Goal: Information Seeking & Learning: Learn about a topic

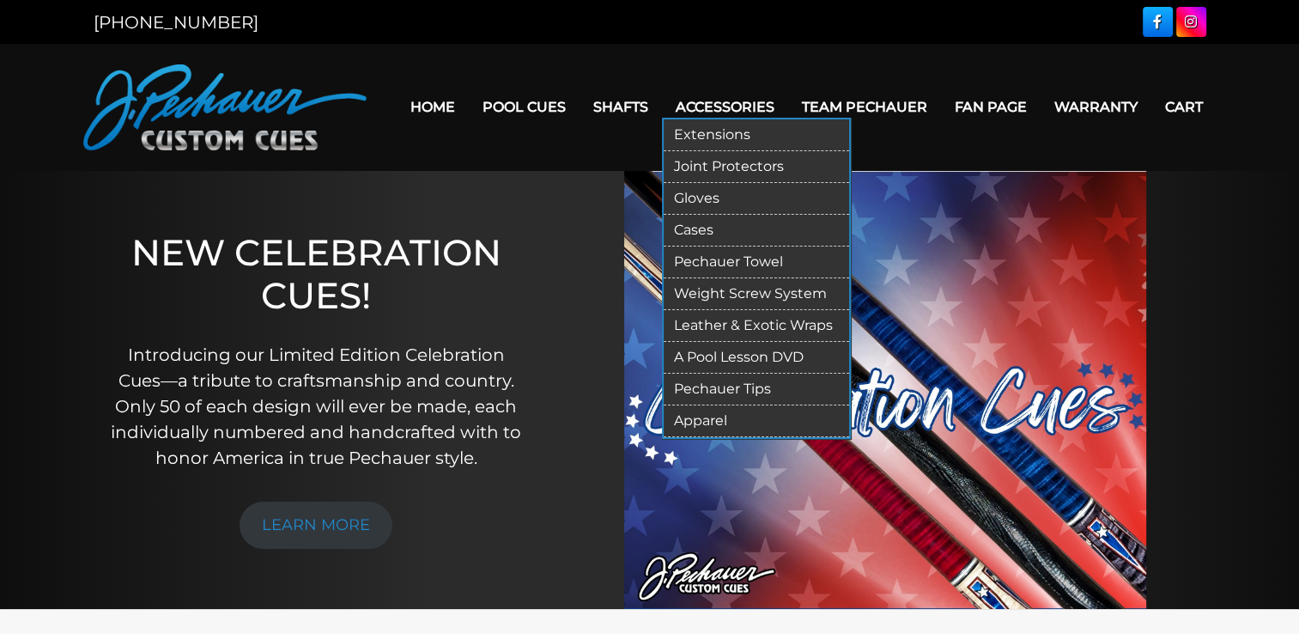
click at [731, 136] on link "Extensions" at bounding box center [756, 135] width 185 height 32
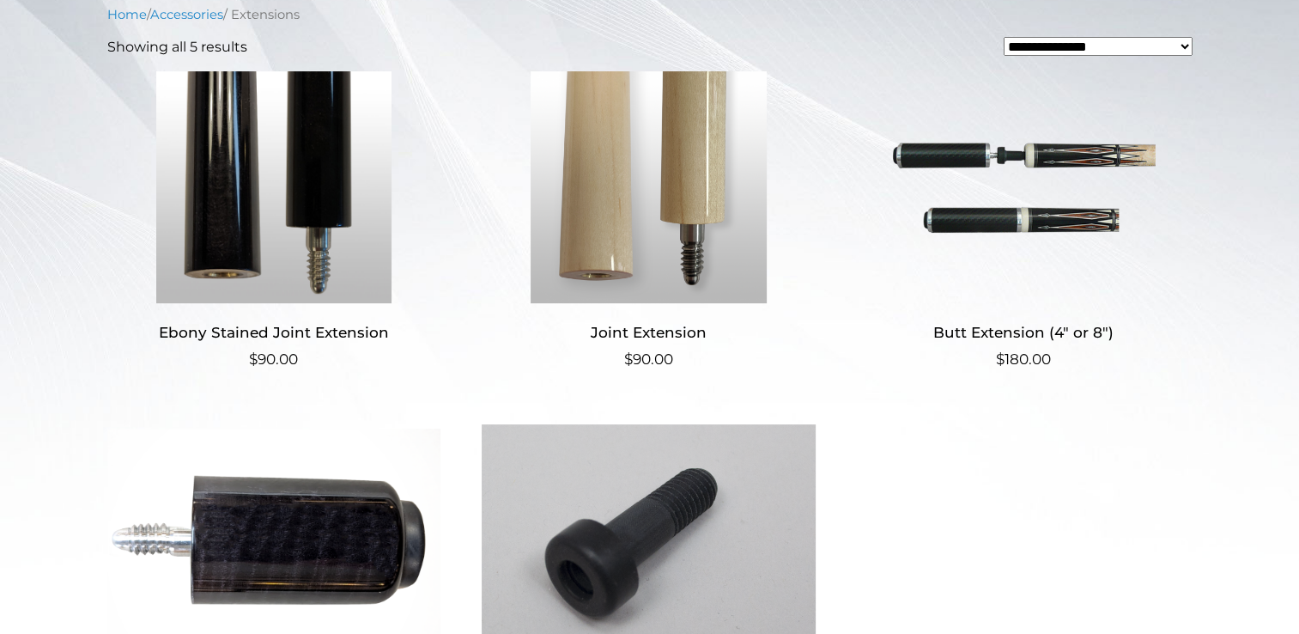
scroll to position [432, 0]
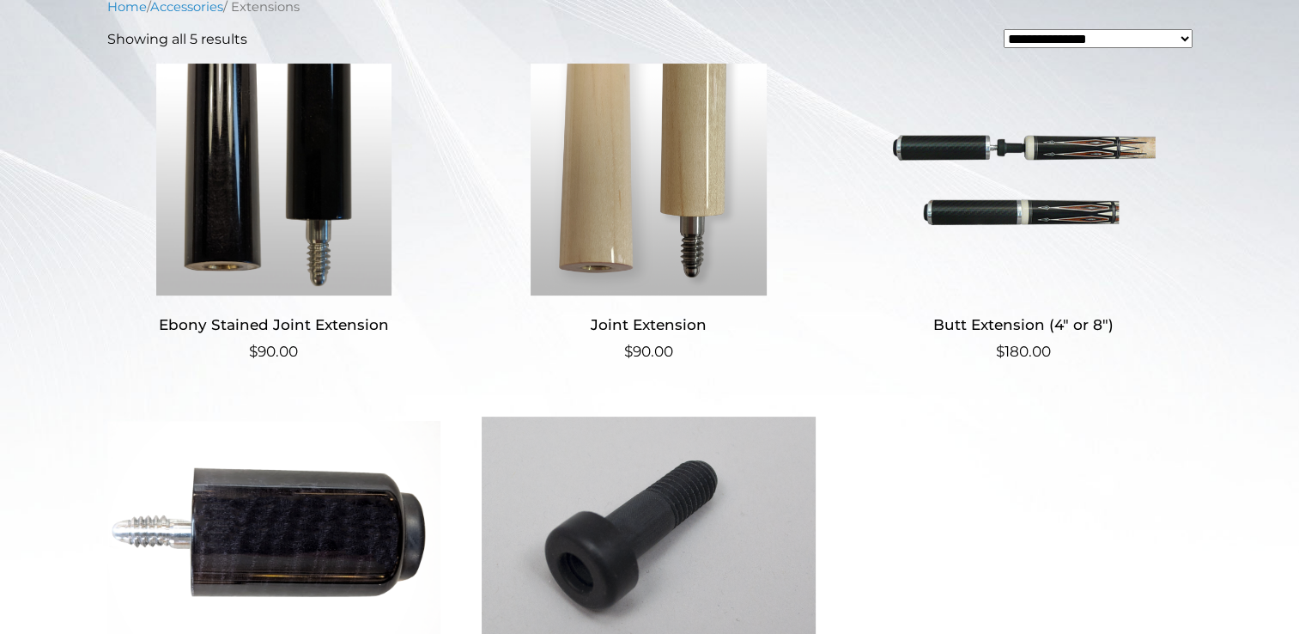
click at [1023, 157] on img at bounding box center [1024, 180] width 334 height 232
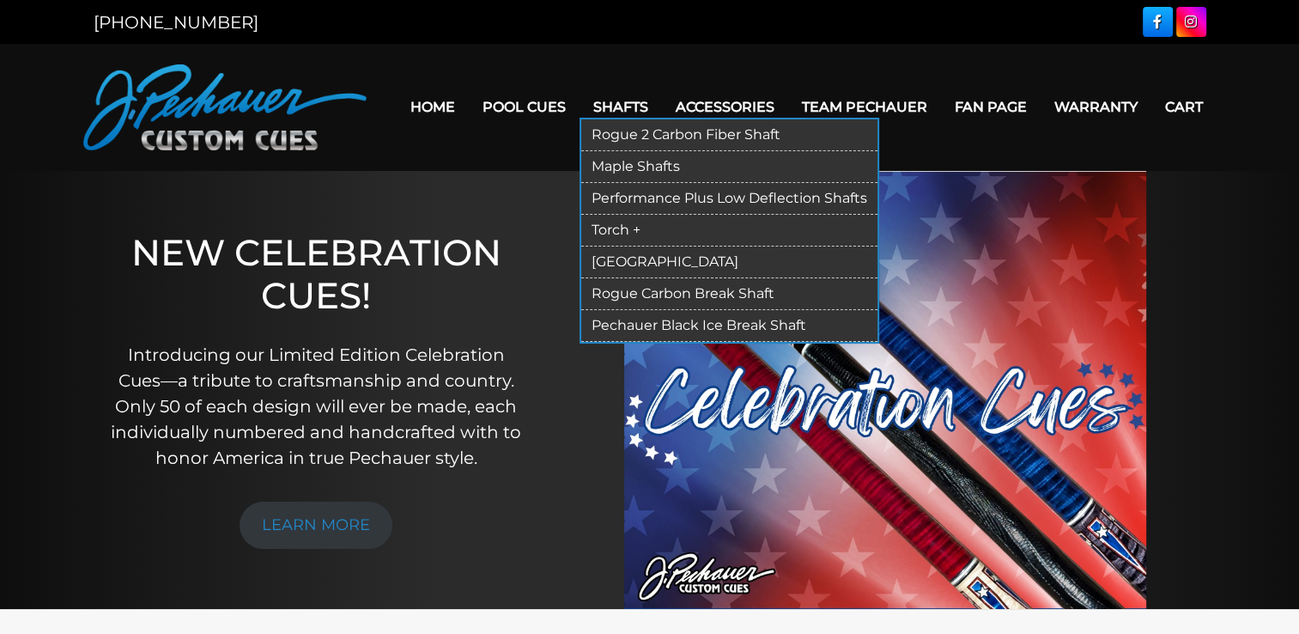
click at [666, 133] on link "Rogue 2 Carbon Fiber Shaft" at bounding box center [729, 135] width 296 height 32
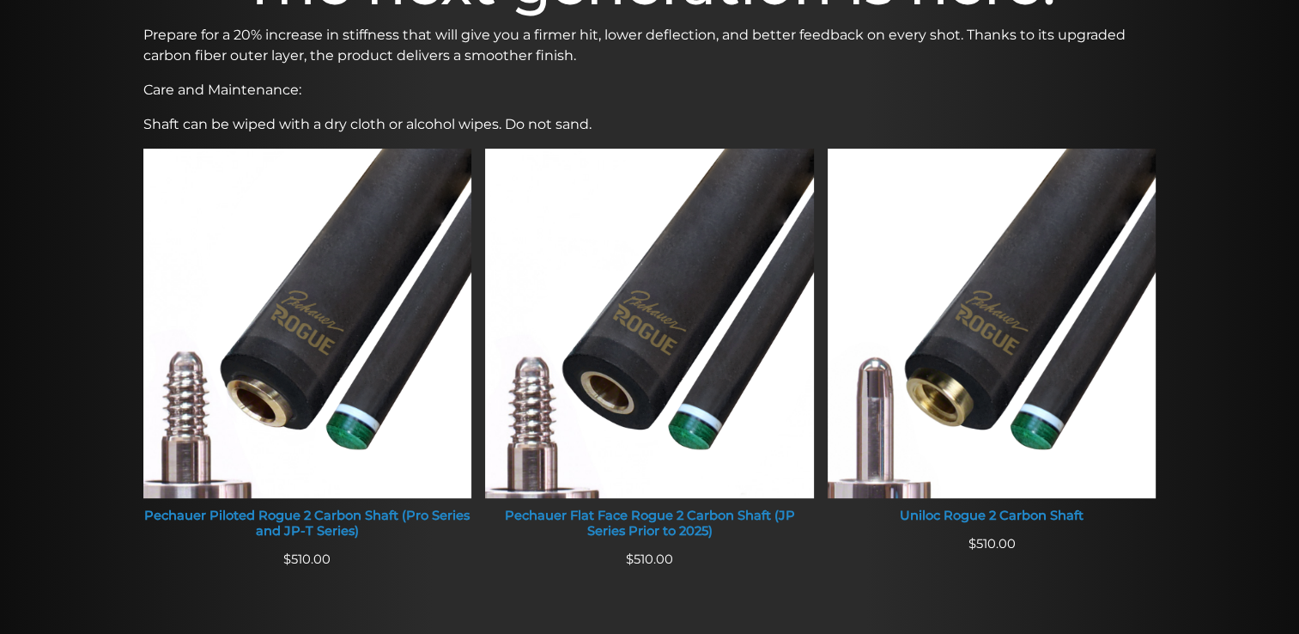
scroll to position [608, 0]
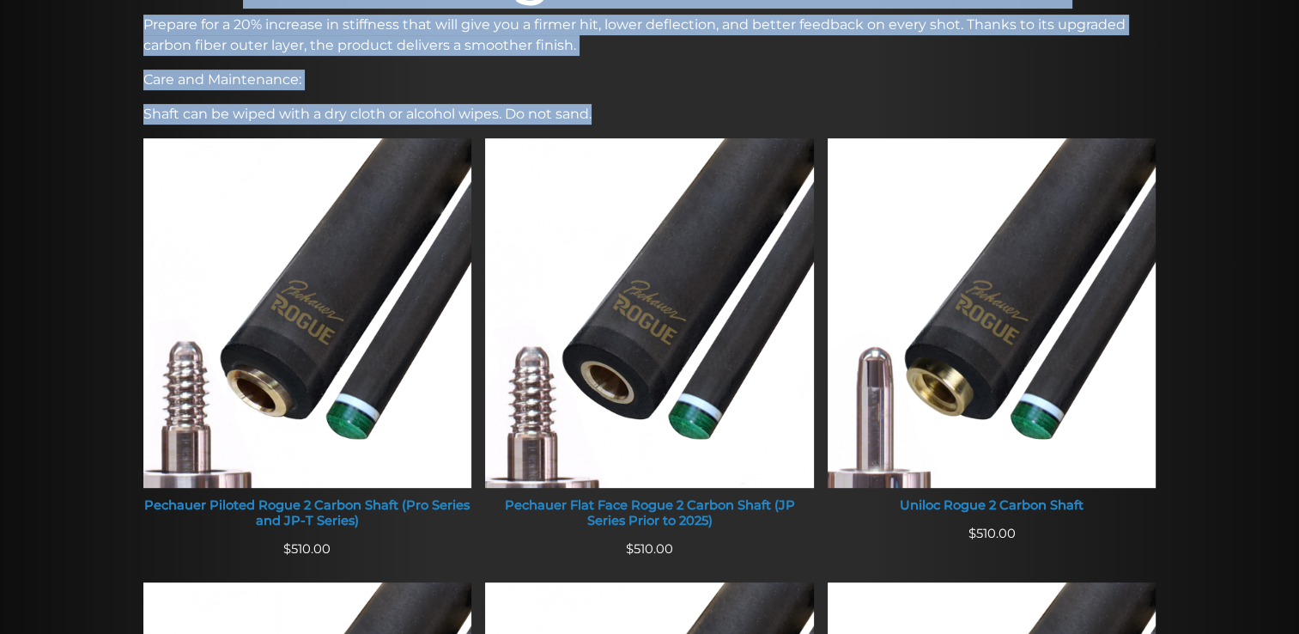
drag, startPoint x: 137, startPoint y: 504, endPoint x: 105, endPoint y: 510, distance: 33.2
